Goal: Communication & Community: Answer question/provide support

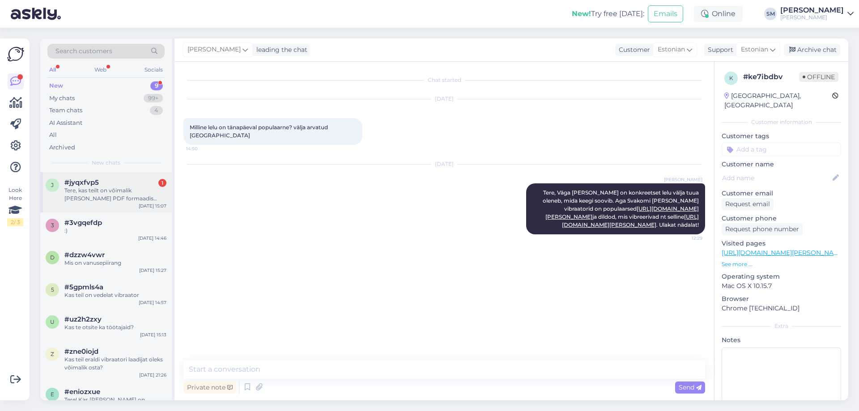
click at [87, 185] on span "#jyqxfvp5" at bounding box center [81, 182] width 34 height 8
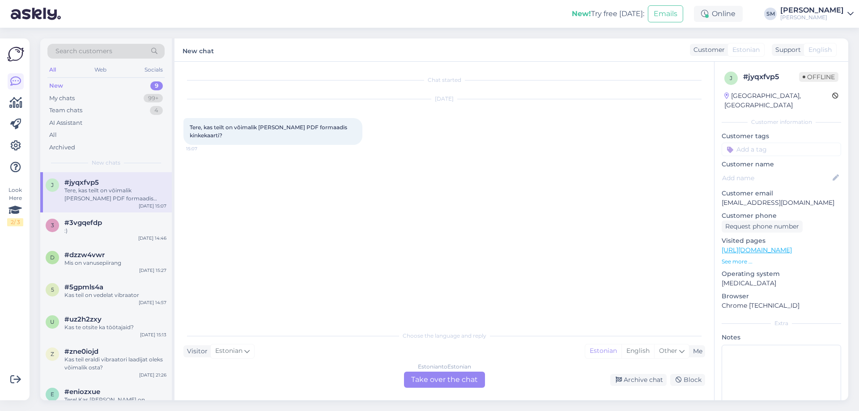
click at [448, 379] on div "Estonian to Estonian Take over the chat" at bounding box center [444, 380] width 81 height 16
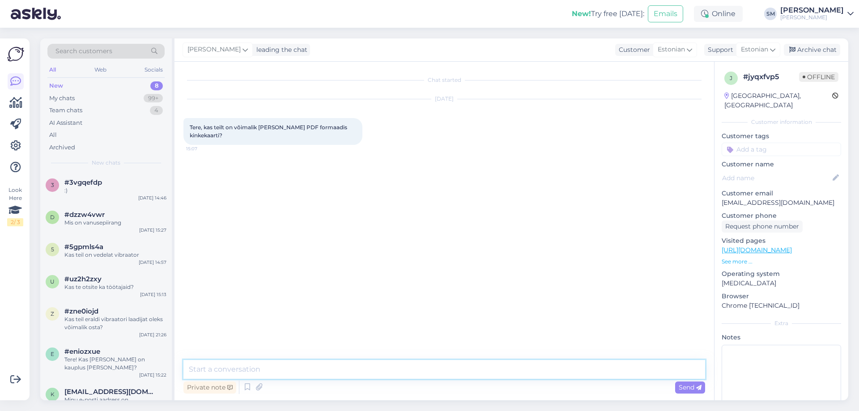
click at [281, 375] on textarea at bounding box center [443, 369] width 521 height 19
click at [572, 183] on div "Chat started [DATE] Tere, kas teilt on võimalik [PERSON_NAME] PDF formaadis kin…" at bounding box center [448, 211] width 530 height 281
click at [354, 369] on textarea "Tere, Kahjuks ei ole. Me saame saata koodi [PERSON_NAME], mille saaks siis" at bounding box center [443, 369] width 521 height 19
click at [415, 365] on textarea "Tere, Kahjuks ei ole. Me saame saata koodi, mille saaks siis" at bounding box center [443, 369] width 521 height 19
type textarea "Tere, Kahjuks ei ole. Me saame saata koodi, mille saaks siis ise kaardile kirju…"
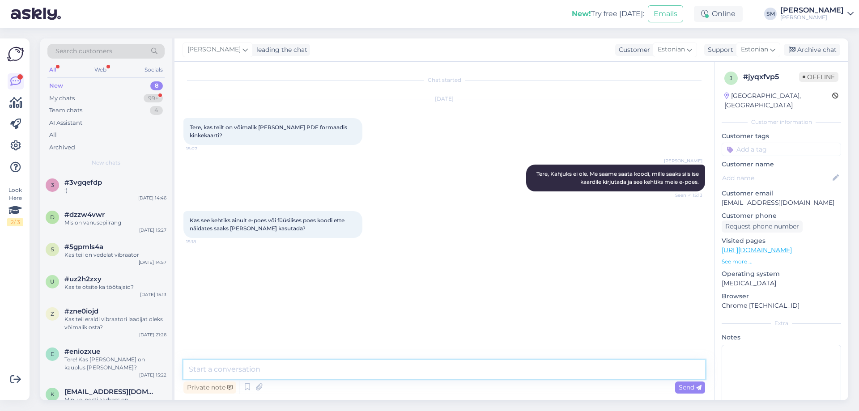
click at [302, 370] on textarea at bounding box center [443, 369] width 521 height 19
type textarea "Saab siis ka poes seda kasutada."
click at [684, 386] on span "Send" at bounding box center [689, 387] width 23 height 8
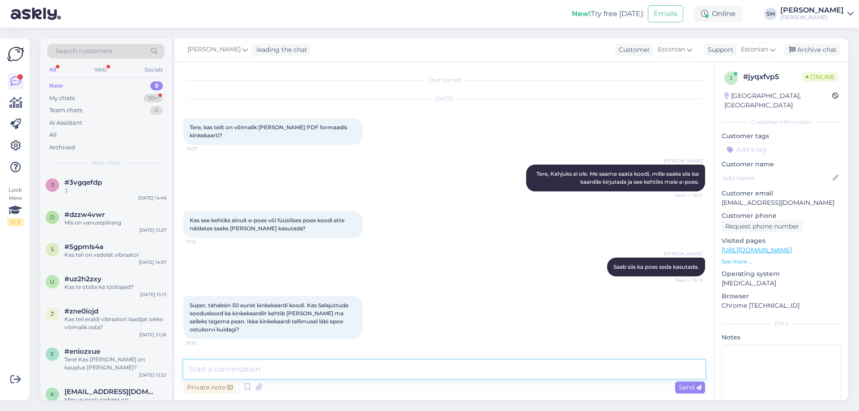
click at [276, 371] on textarea at bounding box center [443, 369] width 521 height 19
click at [263, 372] on textarea "Ei kinkekaardile ei kohti kood." at bounding box center [443, 369] width 521 height 19
type textarea "Ei kinkekaardile ei kehti kood."
click at [685, 386] on span "Send" at bounding box center [689, 387] width 23 height 8
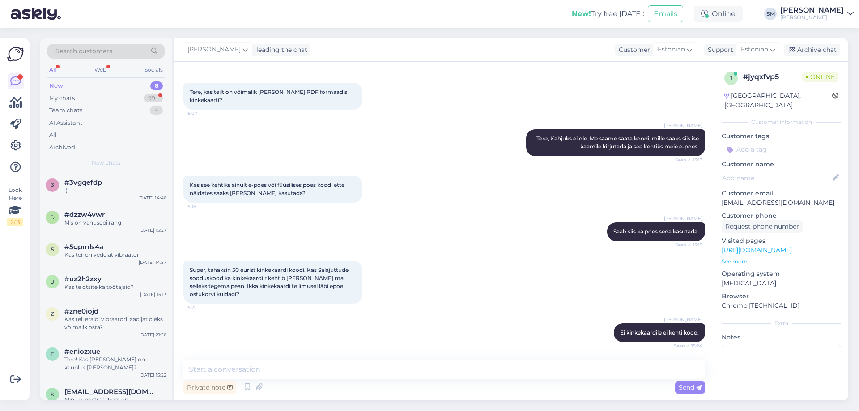
scroll to position [74, 0]
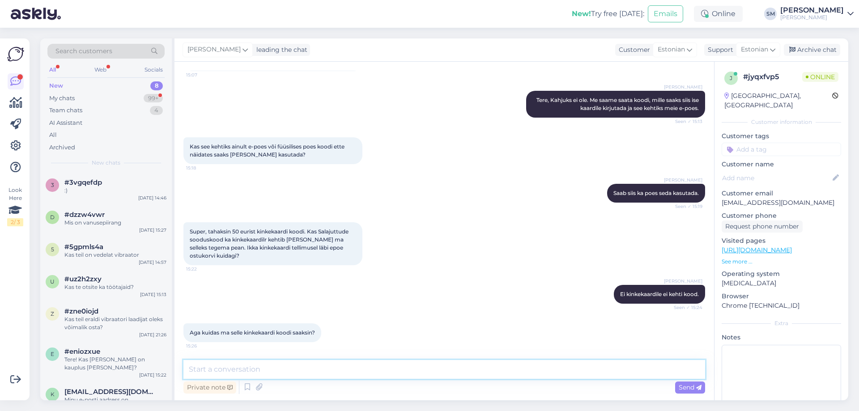
click at [277, 367] on textarea at bounding box center [443, 369] width 521 height 19
type textarea "L"
click at [352, 371] on textarea "[PERSON_NAME] e-[PERSON_NAME] tellimuse, siis palun märkige, et tulete ise järe…" at bounding box center [443, 369] width 521 height 19
click at [462, 370] on textarea "[PERSON_NAME] e-[PERSON_NAME] tellimuse, siis palun märkige tarne, et tulete is…" at bounding box center [443, 369] width 521 height 19
click at [633, 373] on textarea "[PERSON_NAME] e-[PERSON_NAME] tellimuse, siis palun märkige tarne, et tulete is…" at bounding box center [443, 369] width 521 height 19
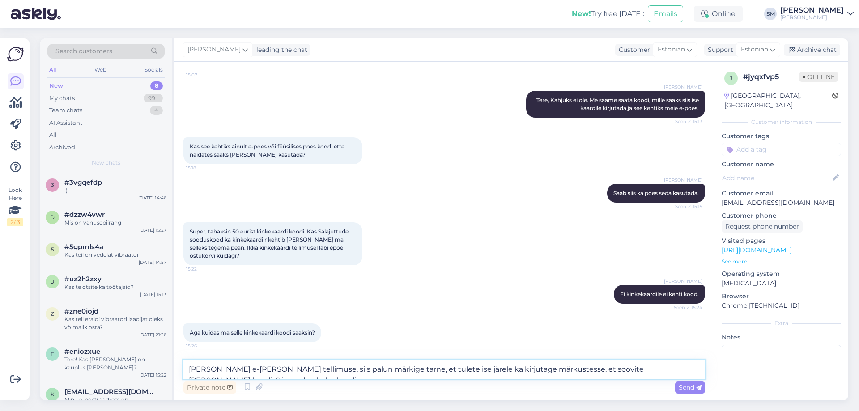
click at [695, 367] on textarea "[PERSON_NAME] e-[PERSON_NAME] tellimuse, siis palun märkige tarne, et tulete is…" at bounding box center [443, 369] width 521 height 19
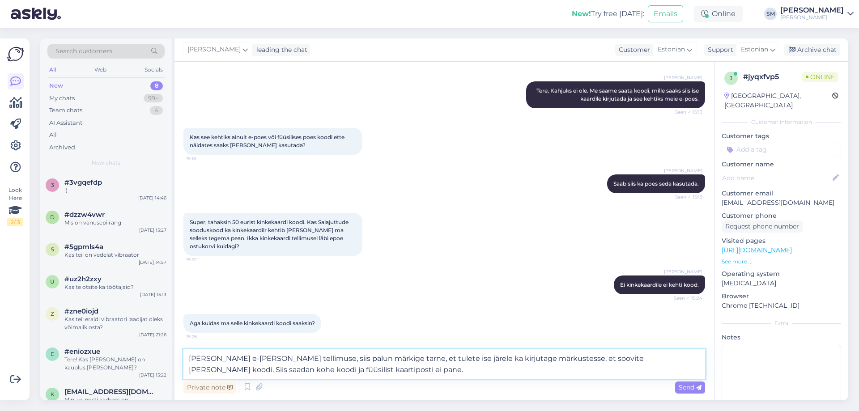
click at [446, 359] on textarea "[PERSON_NAME] e-[PERSON_NAME] tellimuse, siis palun märkige tarne, et tulete is…" at bounding box center [443, 364] width 521 height 30
click at [238, 370] on textarea "[PERSON_NAME] e-[PERSON_NAME] tellimuse, siis palun märkige tarne, et tulete is…" at bounding box center [443, 364] width 521 height 30
type textarea "[PERSON_NAME] e-[PERSON_NAME] tellimuse, siis palun märkige tarne, et tulete is…"
click at [688, 388] on span "Send" at bounding box center [689, 387] width 23 height 8
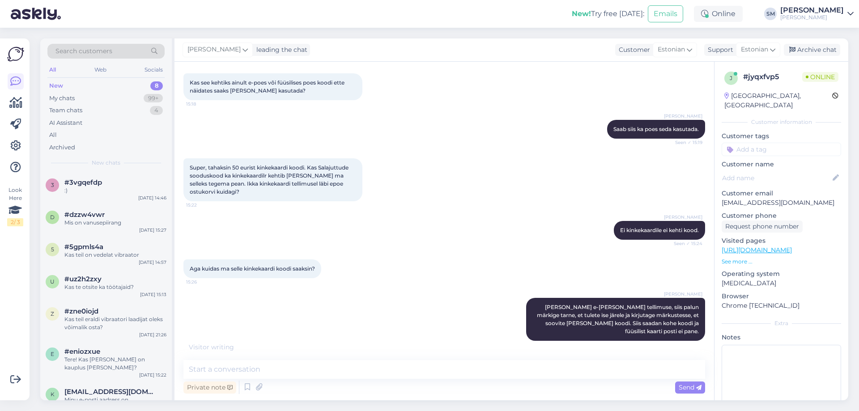
scroll to position [167, 0]
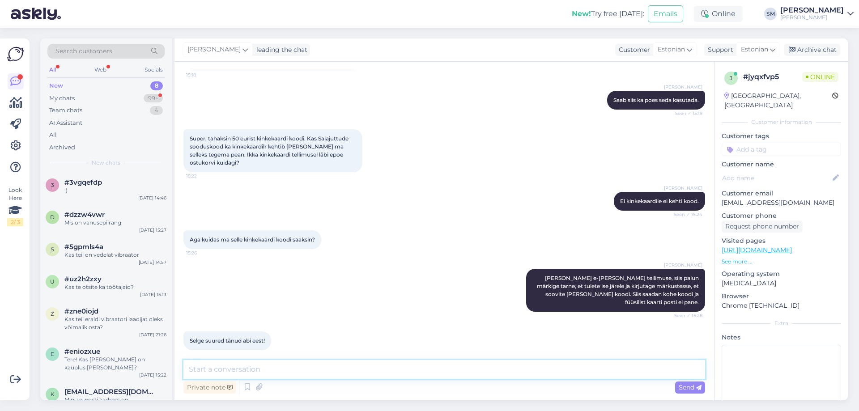
click at [292, 368] on textarea at bounding box center [443, 369] width 521 height 19
click at [57, 71] on div "All" at bounding box center [52, 70] width 10 height 12
click at [100, 68] on div "Web" at bounding box center [101, 70] width 16 height 12
click at [269, 370] on textarea at bounding box center [443, 369] width 521 height 19
click at [17, 83] on icon at bounding box center [15, 81] width 11 height 11
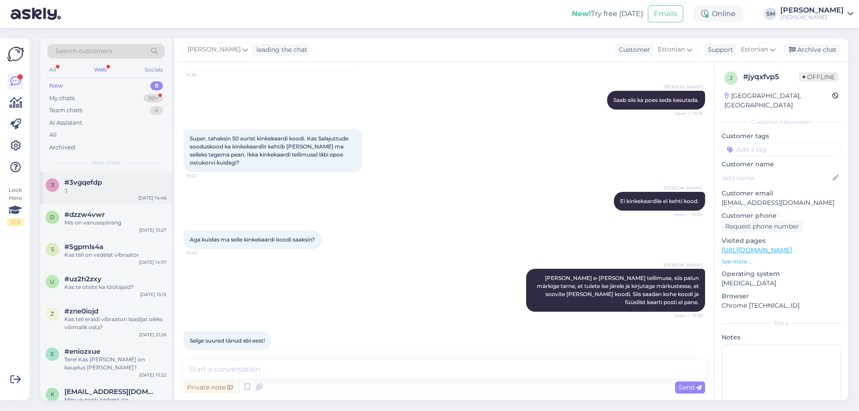
click at [111, 186] on div "#3vgqefdp" at bounding box center [115, 182] width 102 height 8
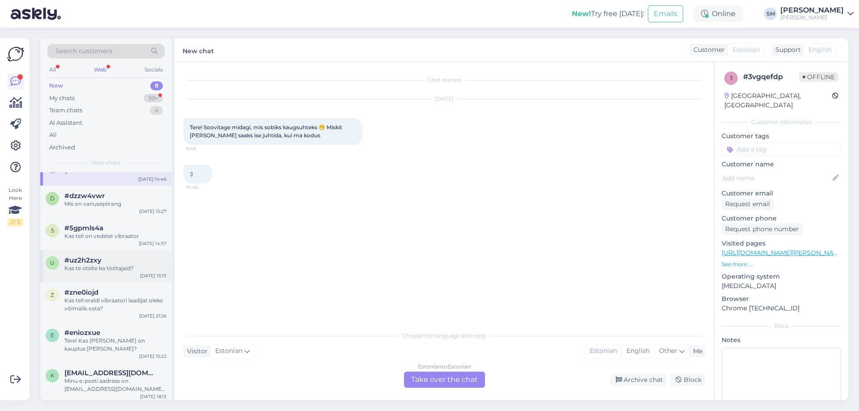
scroll to position [0, 0]
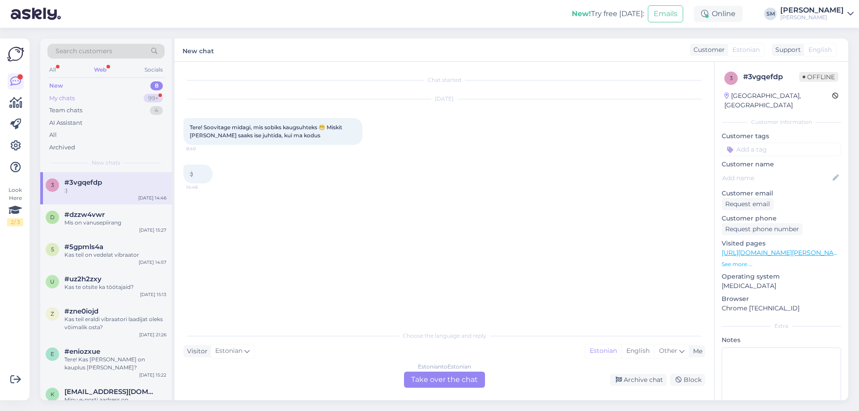
drag, startPoint x: 64, startPoint y: 97, endPoint x: 68, endPoint y: 97, distance: 4.9
click at [66, 97] on div "My chats" at bounding box center [61, 98] width 25 height 9
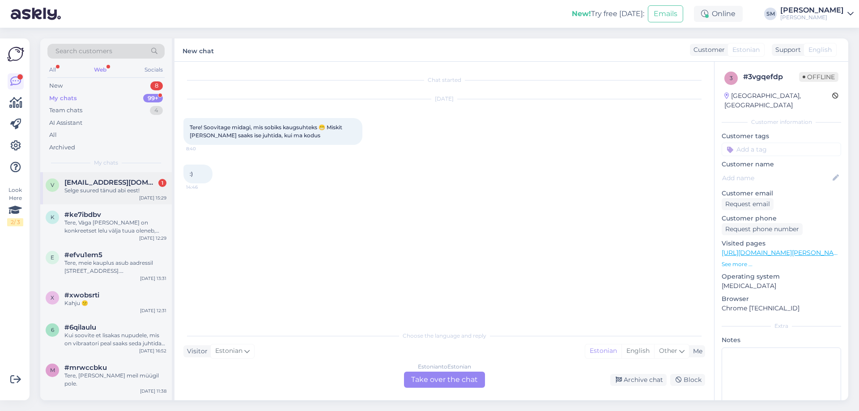
click at [107, 191] on div "Selge suured tänud abi eest!" at bounding box center [115, 191] width 102 height 8
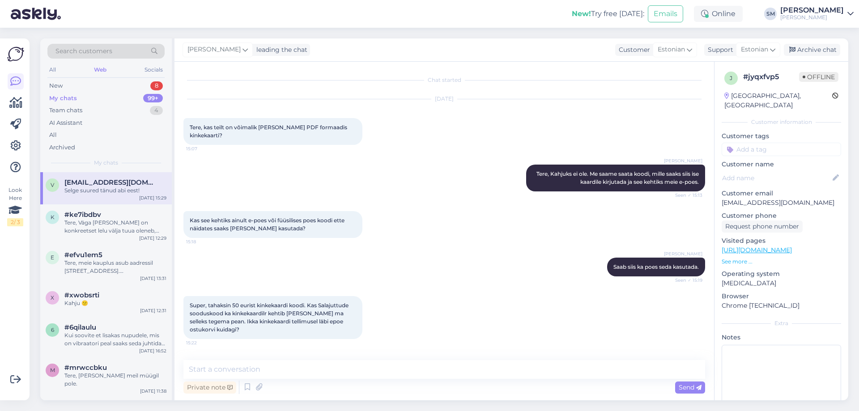
scroll to position [167, 0]
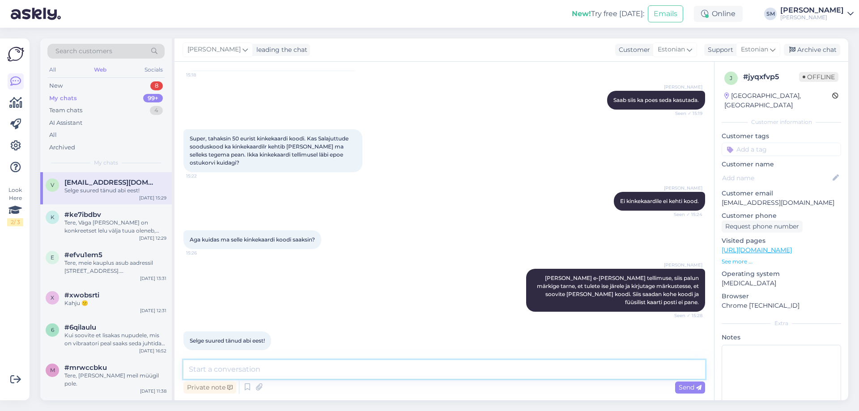
click at [276, 367] on textarea at bounding box center [443, 369] width 521 height 19
click at [85, 230] on div "Tere, Väga [PERSON_NAME] on konkreetset lelu välja tuua oleneb, mida keegi soov…" at bounding box center [115, 227] width 102 height 16
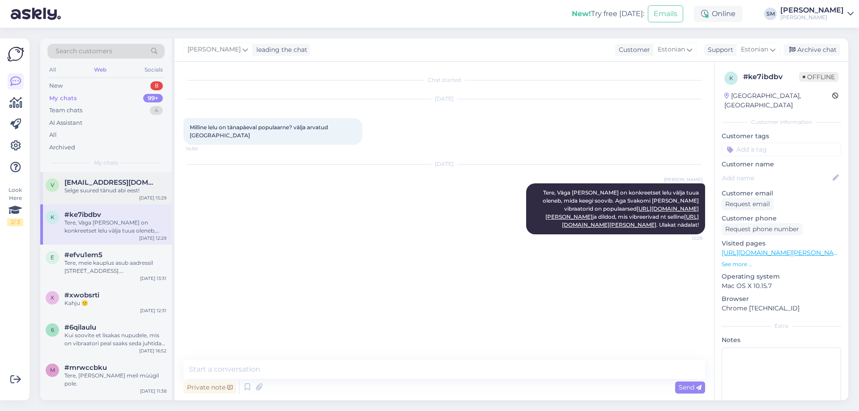
click at [103, 195] on div "v [EMAIL_ADDRESS][DOMAIN_NAME] Selge suured tänud abi eest! [DATE] 15:29" at bounding box center [105, 188] width 131 height 32
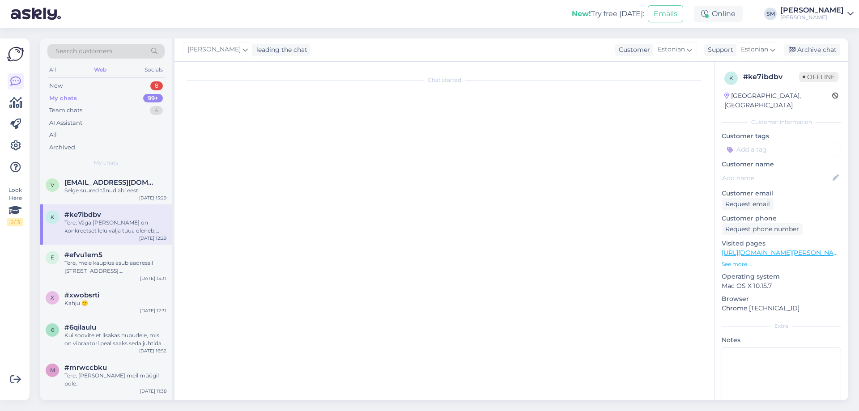
scroll to position [167, 0]
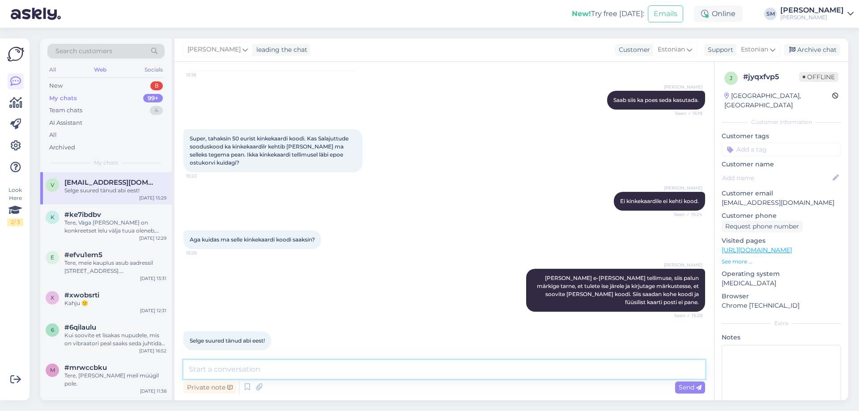
click at [241, 371] on textarea at bounding box center [443, 369] width 521 height 19
click at [94, 85] on div "New 8" at bounding box center [105, 86] width 117 height 13
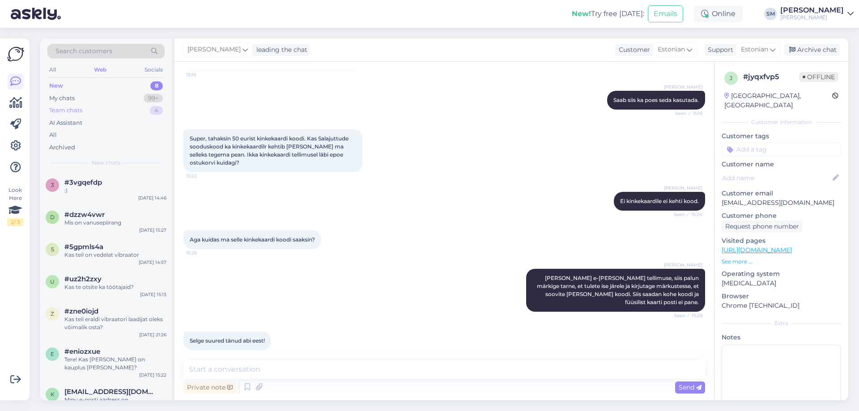
click at [97, 105] on div "Team chats 4" at bounding box center [105, 110] width 117 height 13
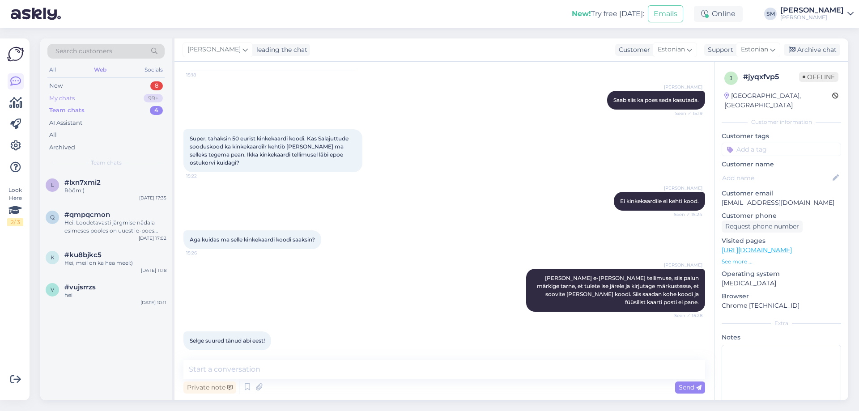
click at [96, 100] on div "My chats 99+" at bounding box center [105, 98] width 117 height 13
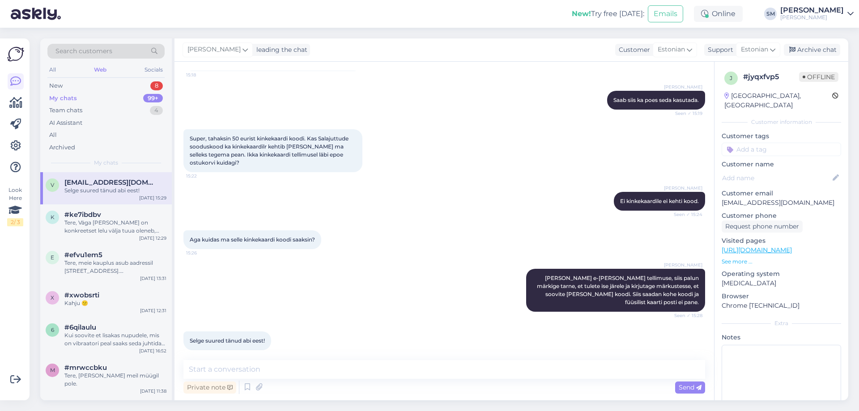
click at [119, 198] on div "v [EMAIL_ADDRESS][DOMAIN_NAME] Selge suured tänud abi eest! [DATE] 15:29" at bounding box center [105, 188] width 131 height 32
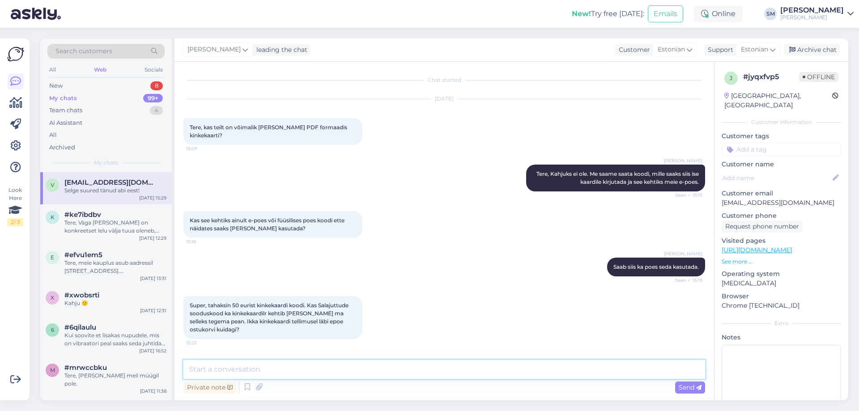
click at [214, 372] on textarea at bounding box center [443, 369] width 521 height 19
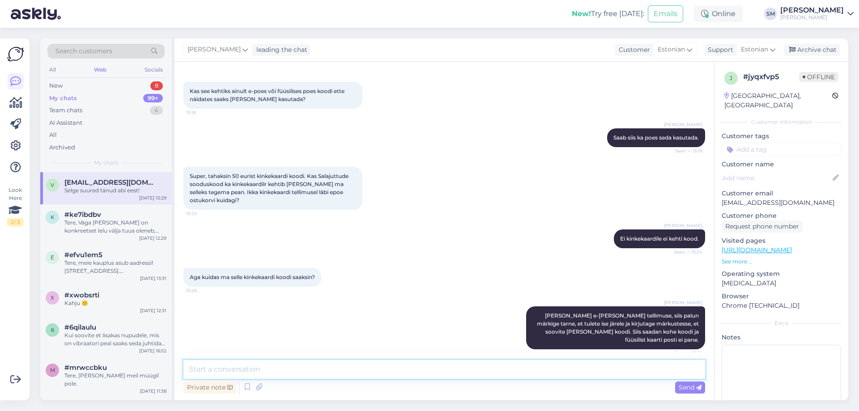
scroll to position [167, 0]
